Goal: Navigation & Orientation: Understand site structure

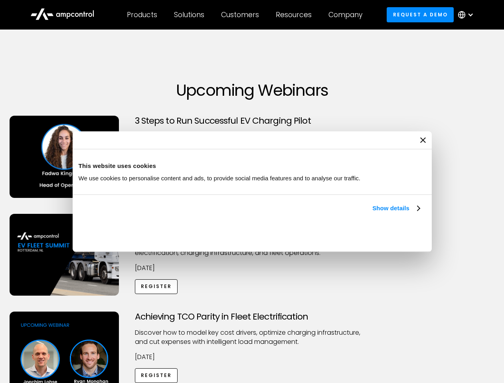
click at [372, 213] on link "Show details" at bounding box center [395, 208] width 47 height 10
click at [0, 0] on div "Necessary cookies help make a website usable by enabling basic functions like p…" at bounding box center [0, 0] width 0 height 0
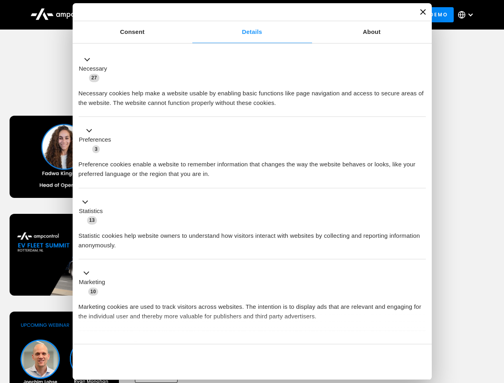
click at [495, 322] on div "Achieving TCO Parity in Fleet Electrification Discover how to model key cost dr…" at bounding box center [252, 374] width 501 height 125
click at [245, 15] on div "Customers" at bounding box center [240, 14] width 38 height 9
click at [142, 15] on div "Products" at bounding box center [142, 14] width 30 height 9
click at [189, 15] on div "Solutions" at bounding box center [189, 14] width 30 height 9
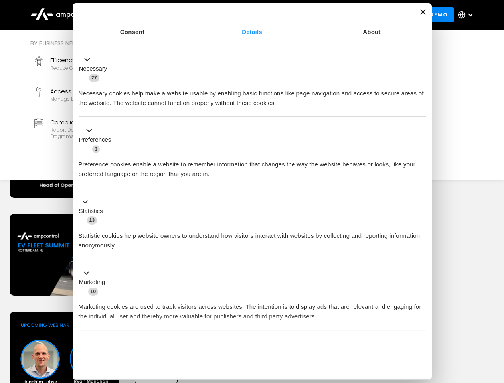
click at [241, 15] on div "Customers" at bounding box center [240, 14] width 38 height 9
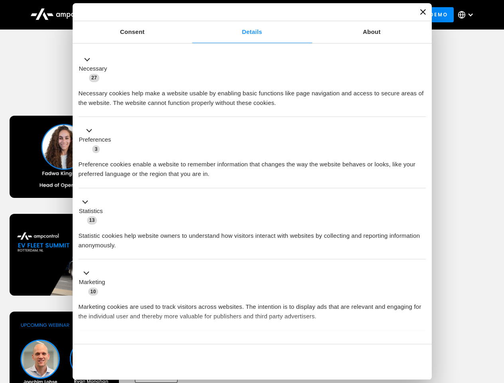
click at [295, 15] on div "Resources" at bounding box center [294, 14] width 36 height 9
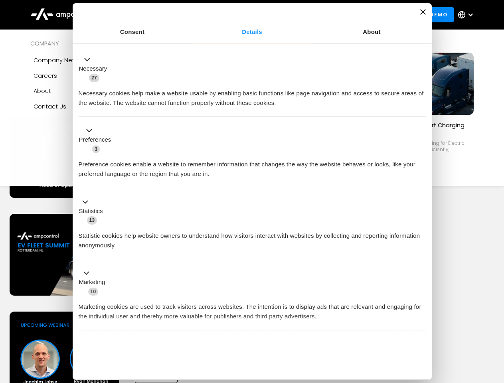
click at [348, 15] on div "Company" at bounding box center [345, 14] width 34 height 9
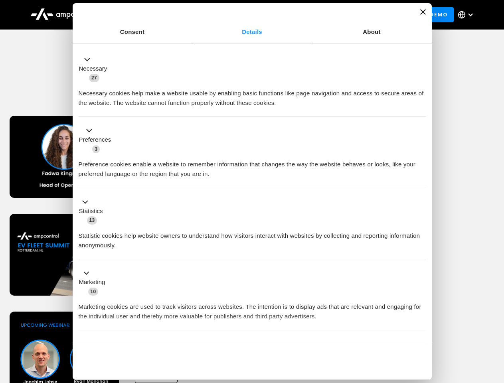
click at [468, 15] on div at bounding box center [470, 15] width 6 height 6
